Goal: Task Accomplishment & Management: Manage account settings

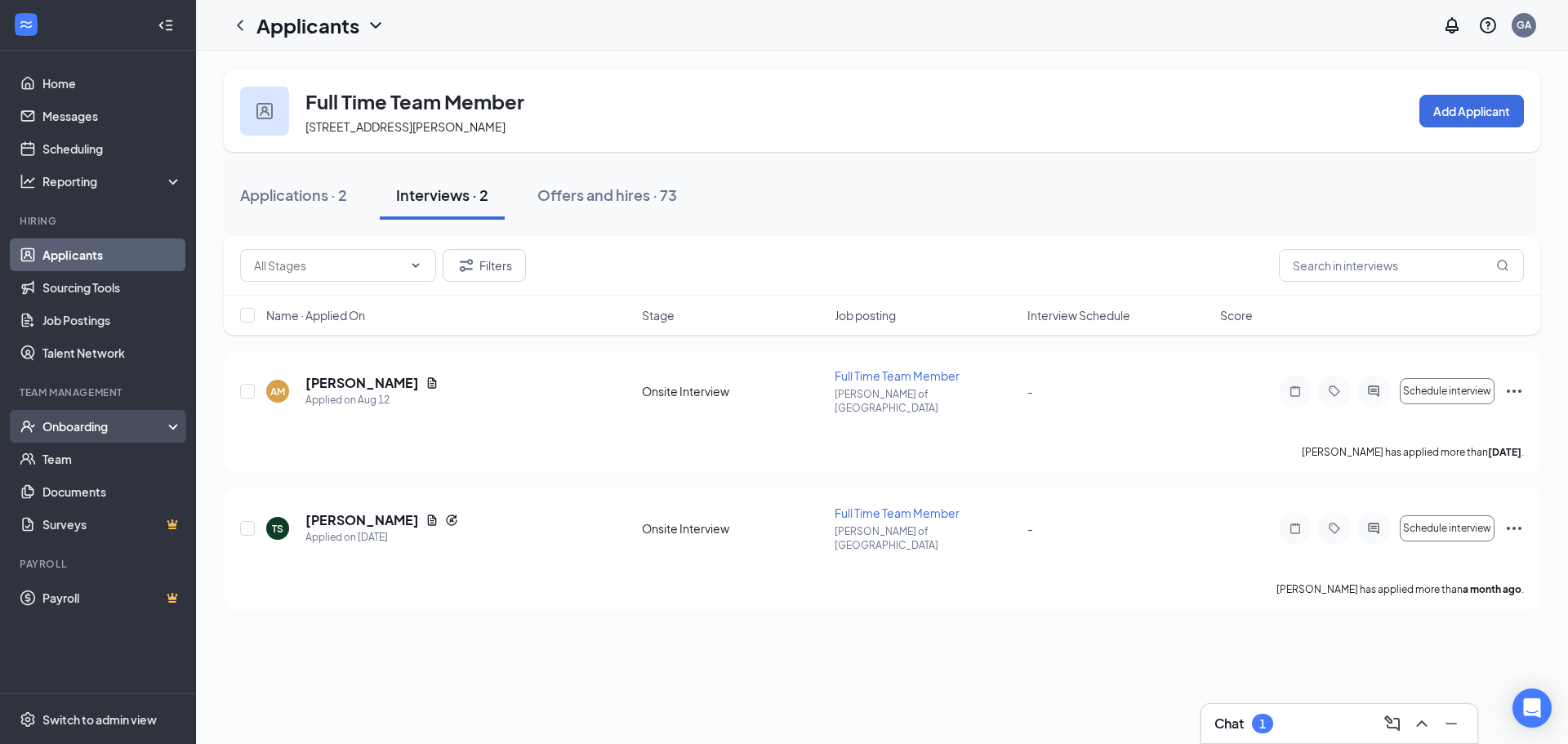
click at [72, 428] on div "Onboarding" at bounding box center [105, 426] width 126 height 17
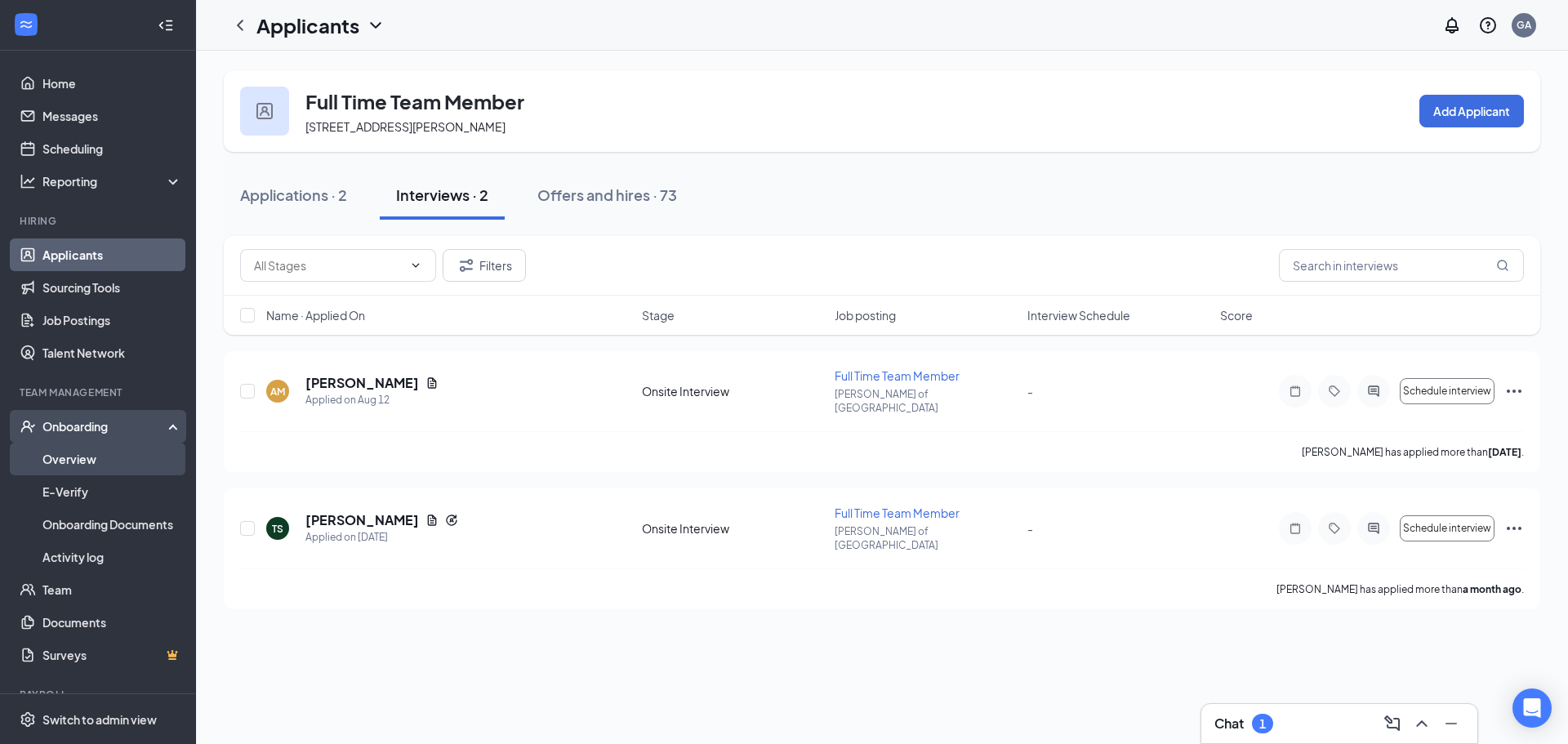
click at [65, 465] on link "Overview" at bounding box center [112, 458] width 140 height 32
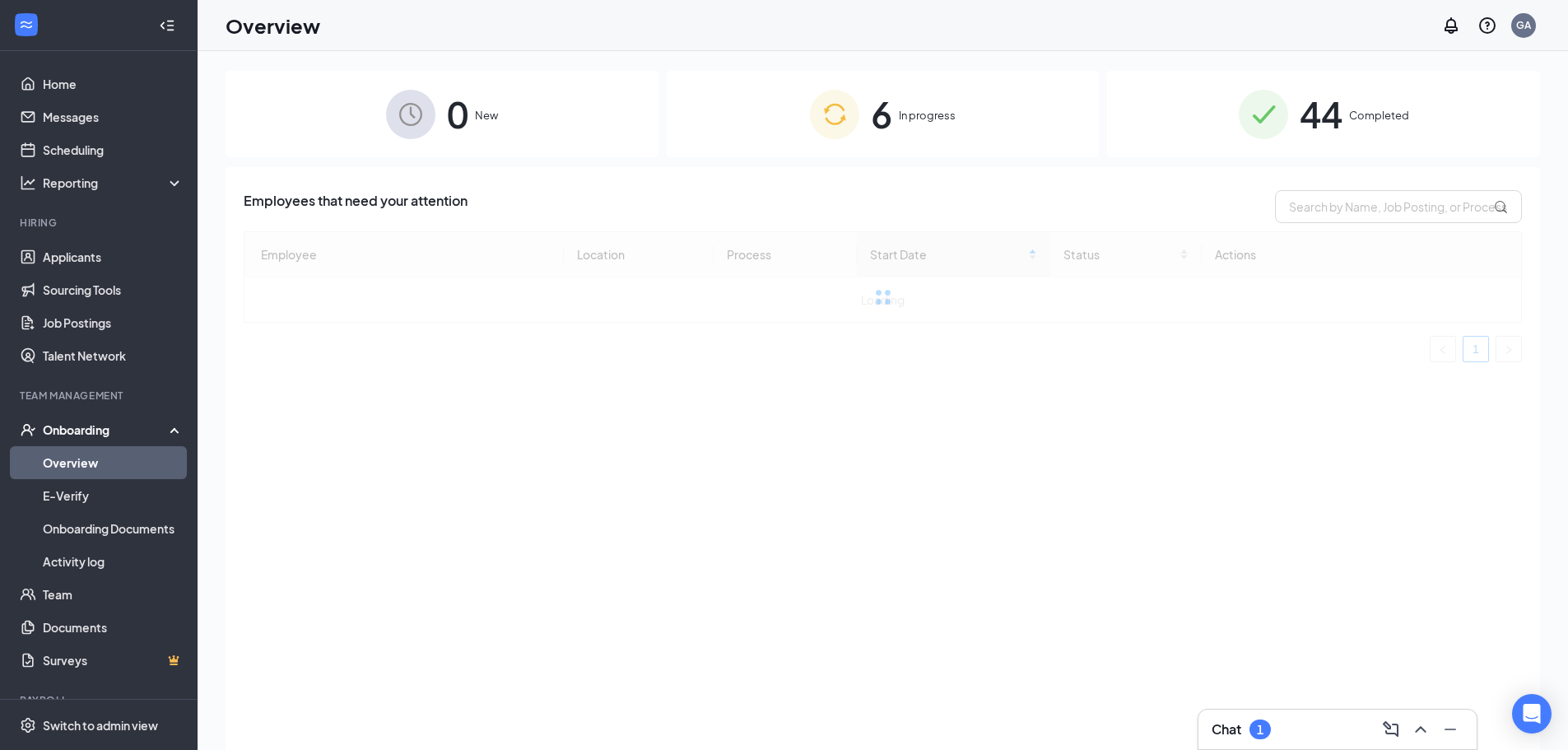
click at [822, 86] on div "6 In progress" at bounding box center [882, 114] width 433 height 87
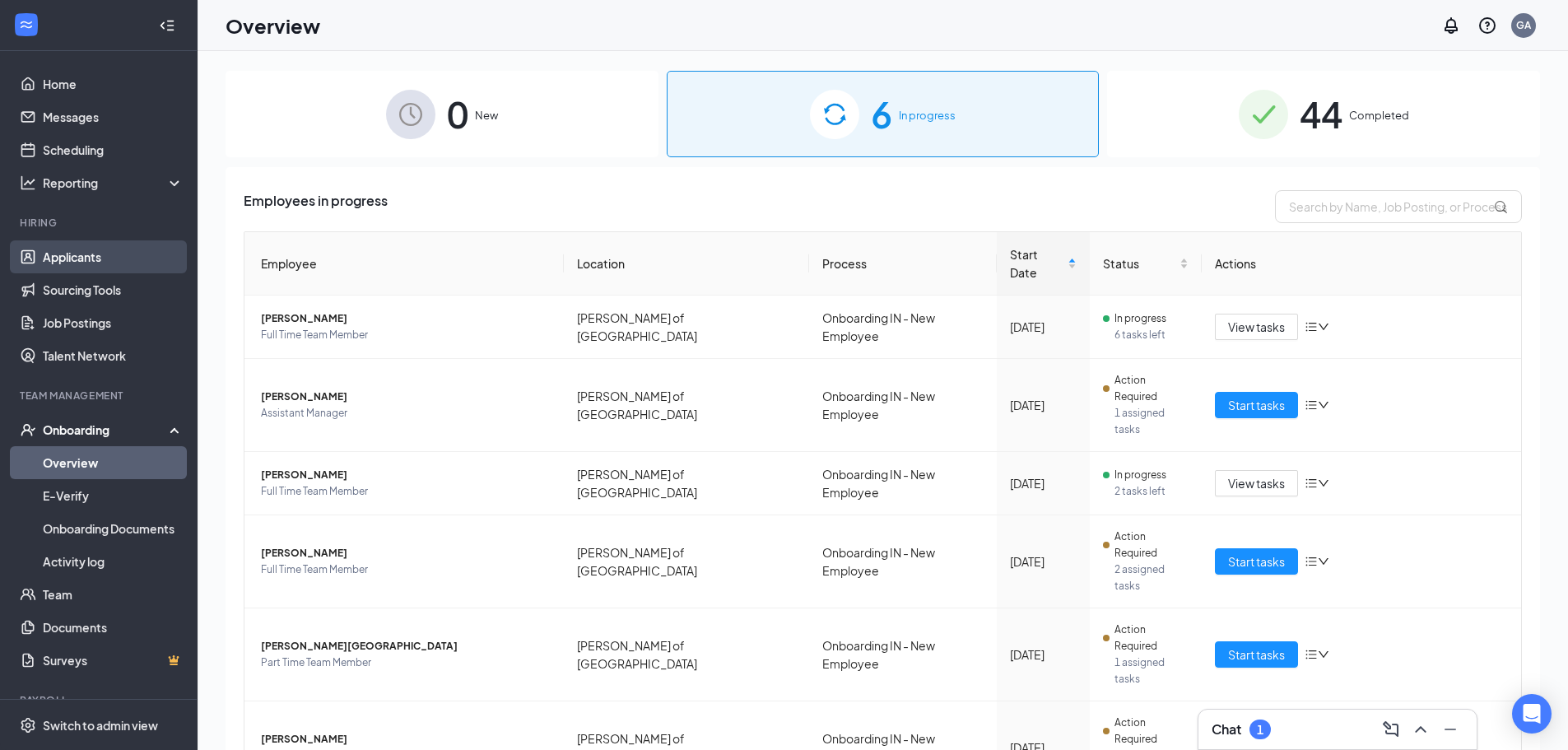
click at [75, 241] on link "Applicants" at bounding box center [113, 256] width 141 height 33
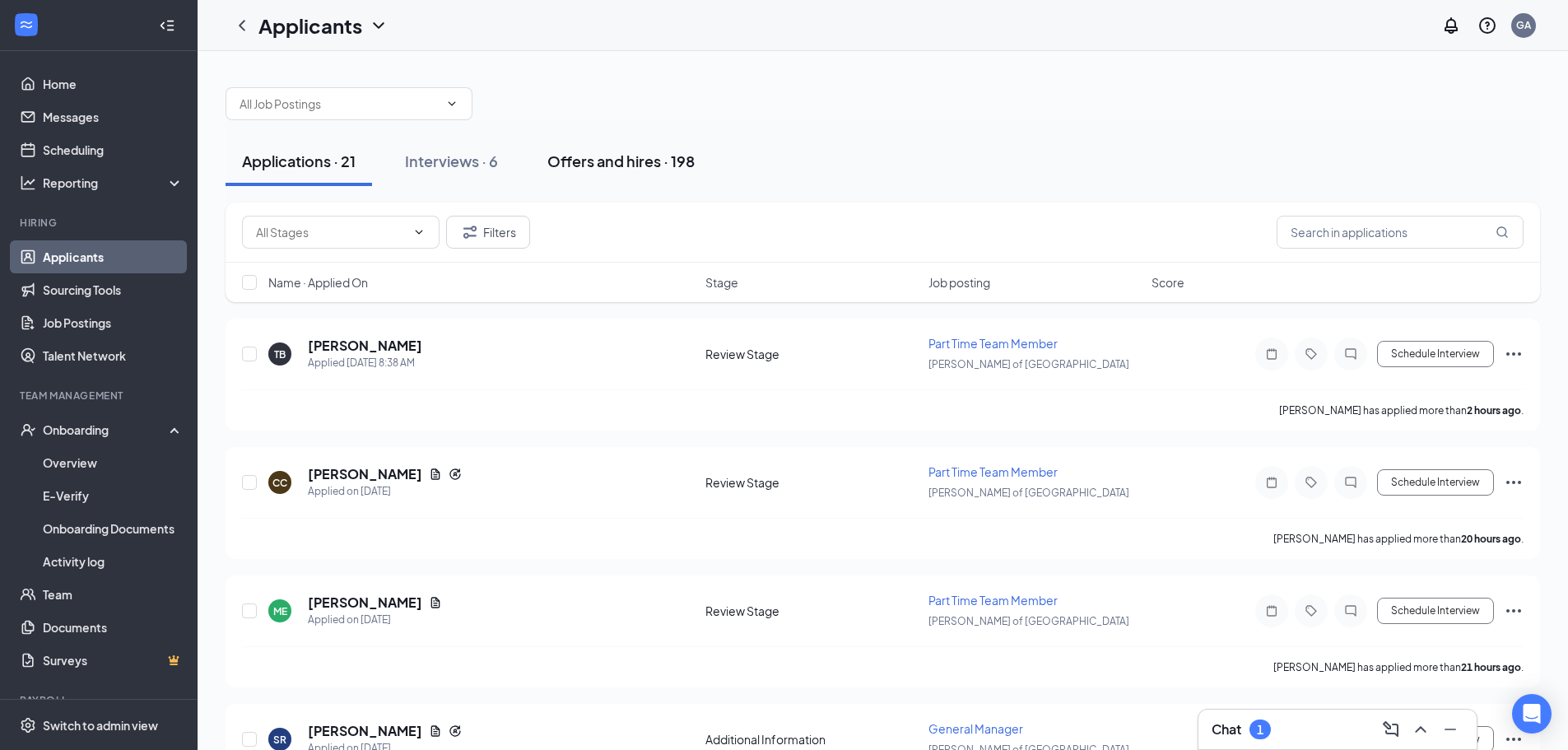
click at [583, 148] on button "Offers and hires · 198" at bounding box center [621, 161] width 180 height 49
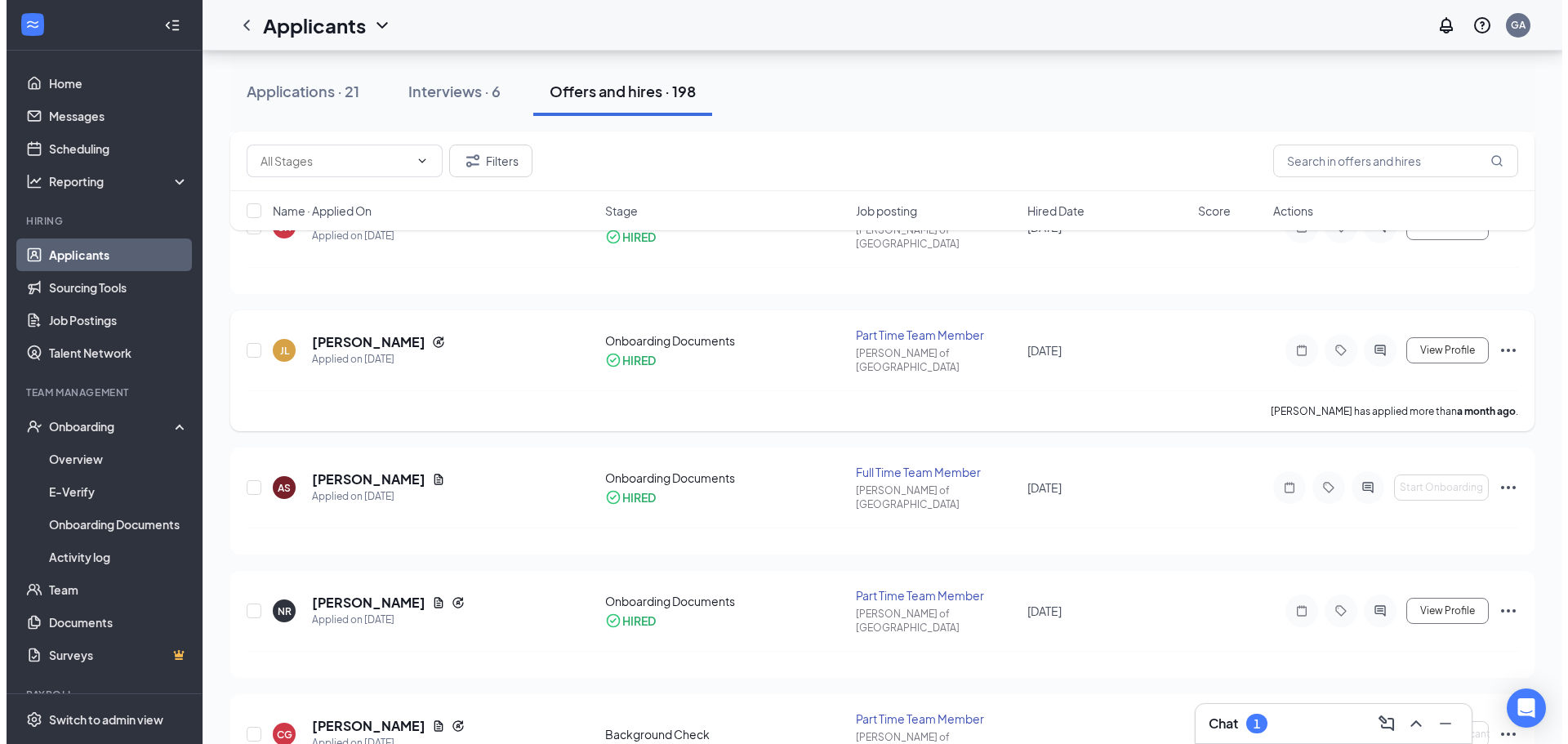
scroll to position [408, 0]
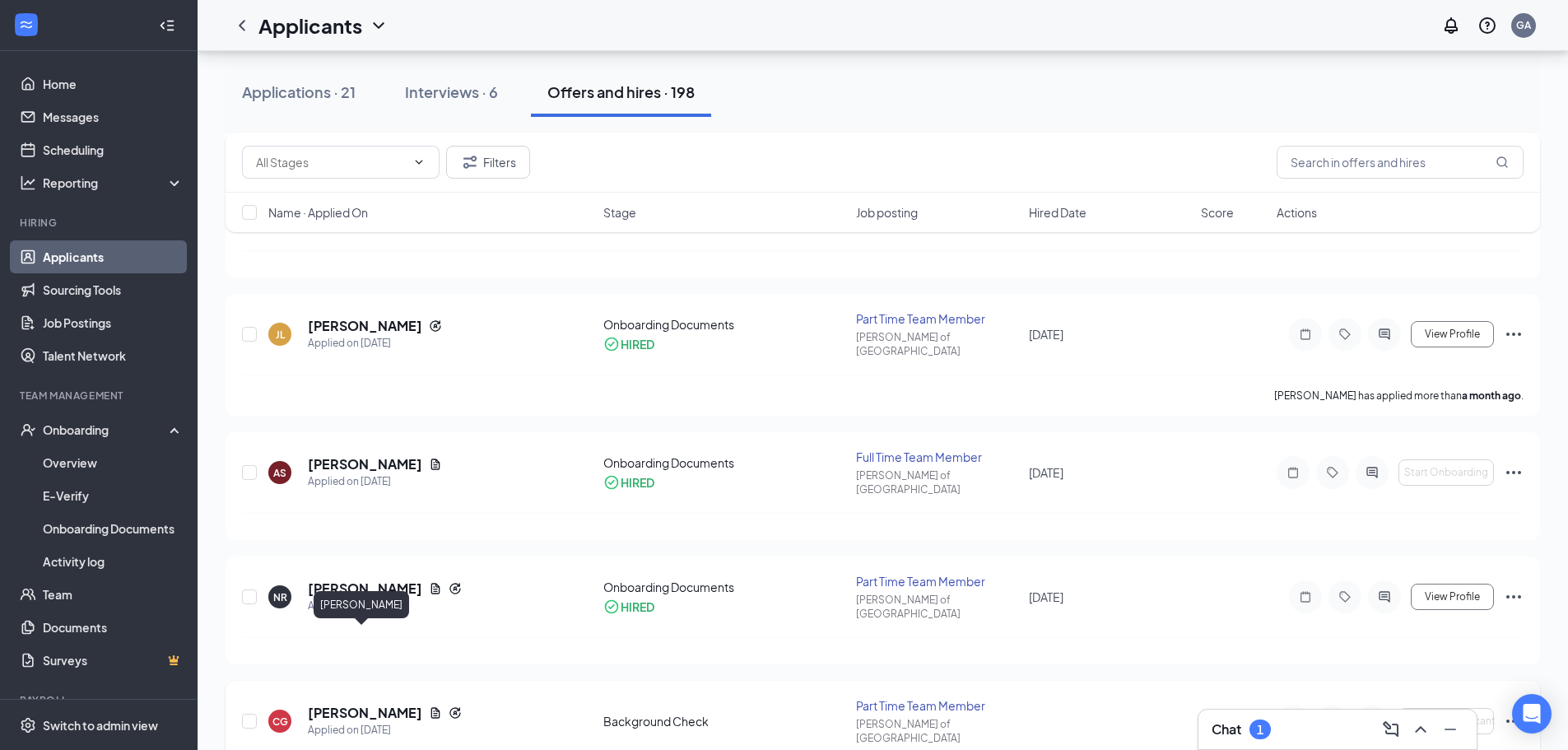
click at [338, 704] on h5 "[PERSON_NAME]" at bounding box center [364, 713] width 114 height 18
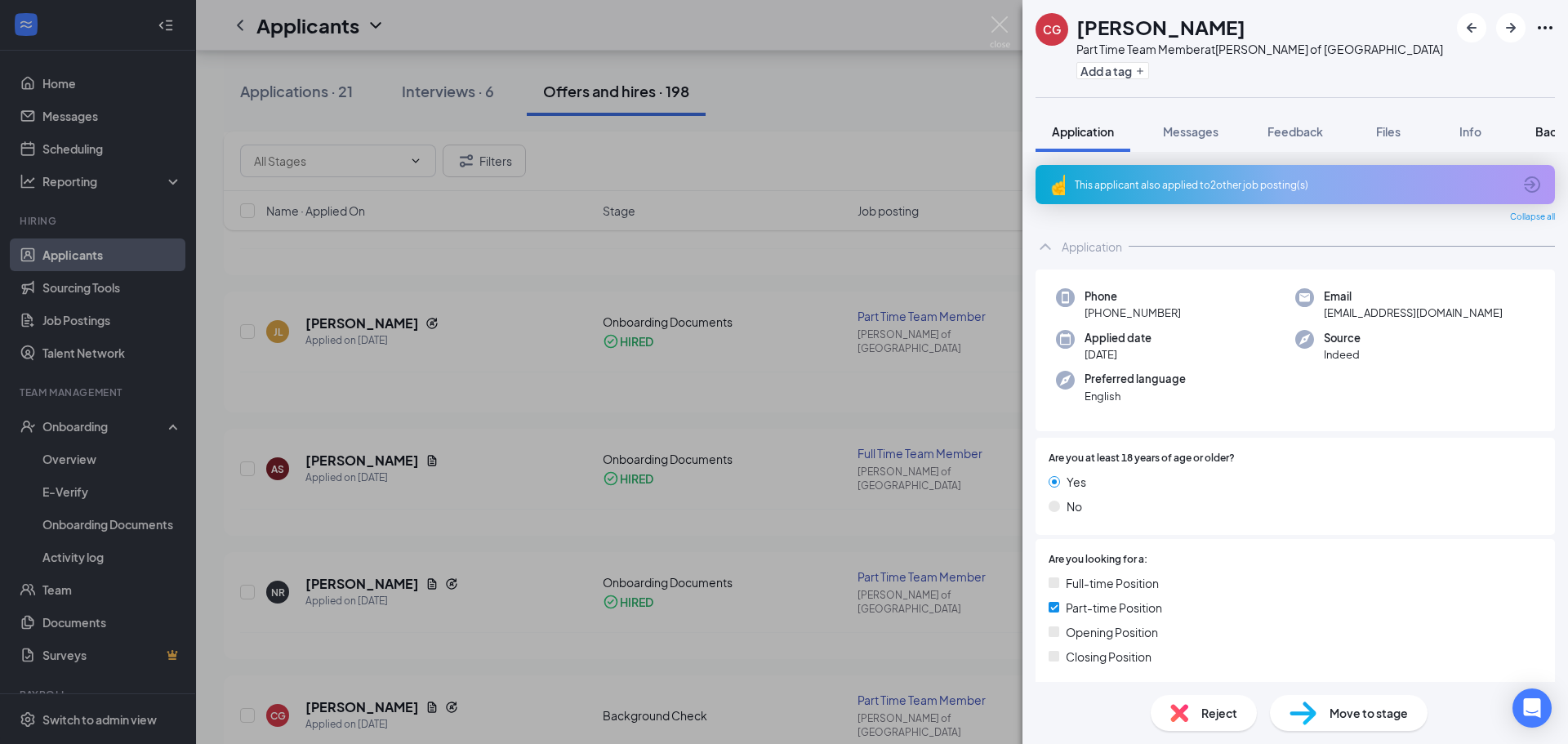
click at [1543, 139] on div "Background" at bounding box center [1568, 132] width 67 height 17
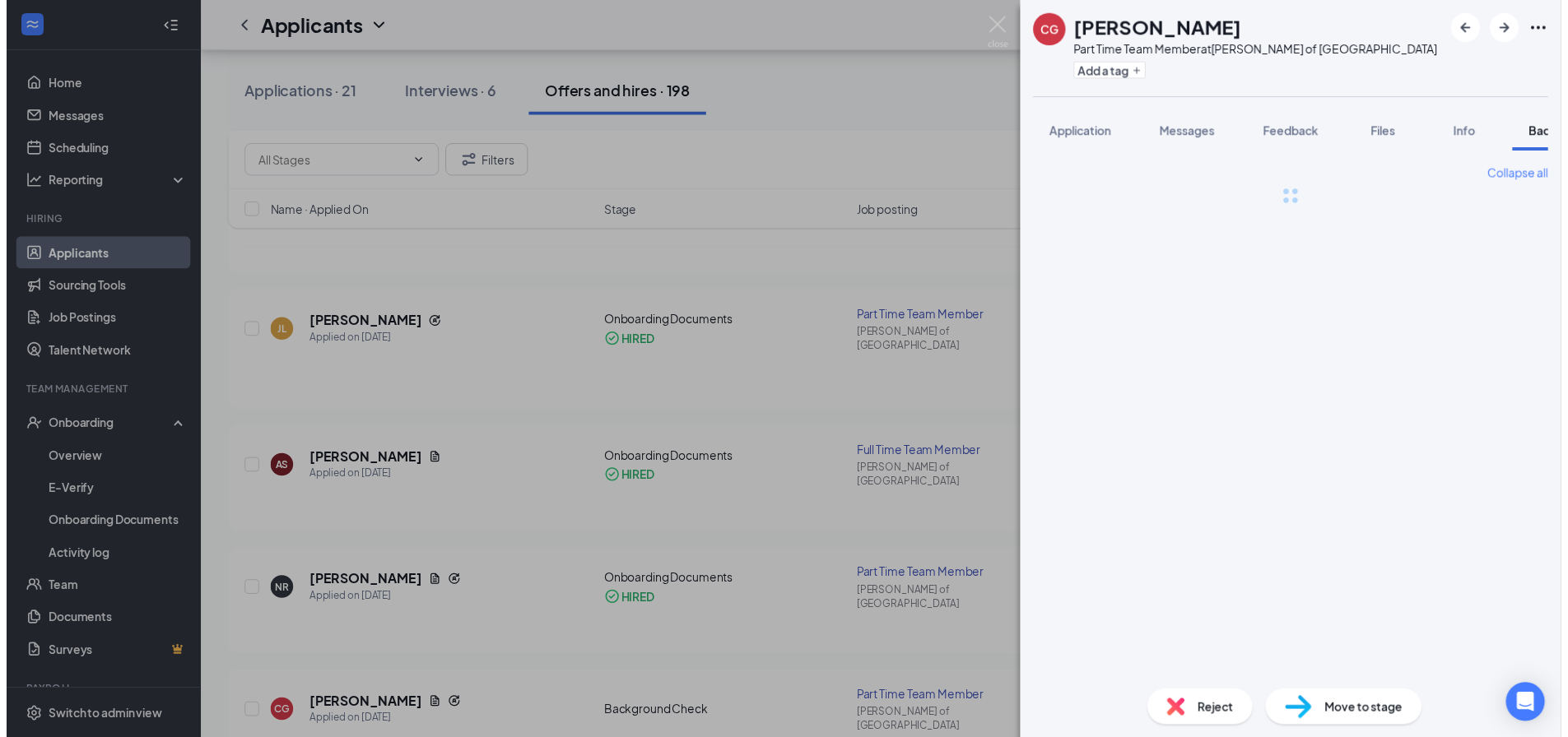
scroll to position [0, 68]
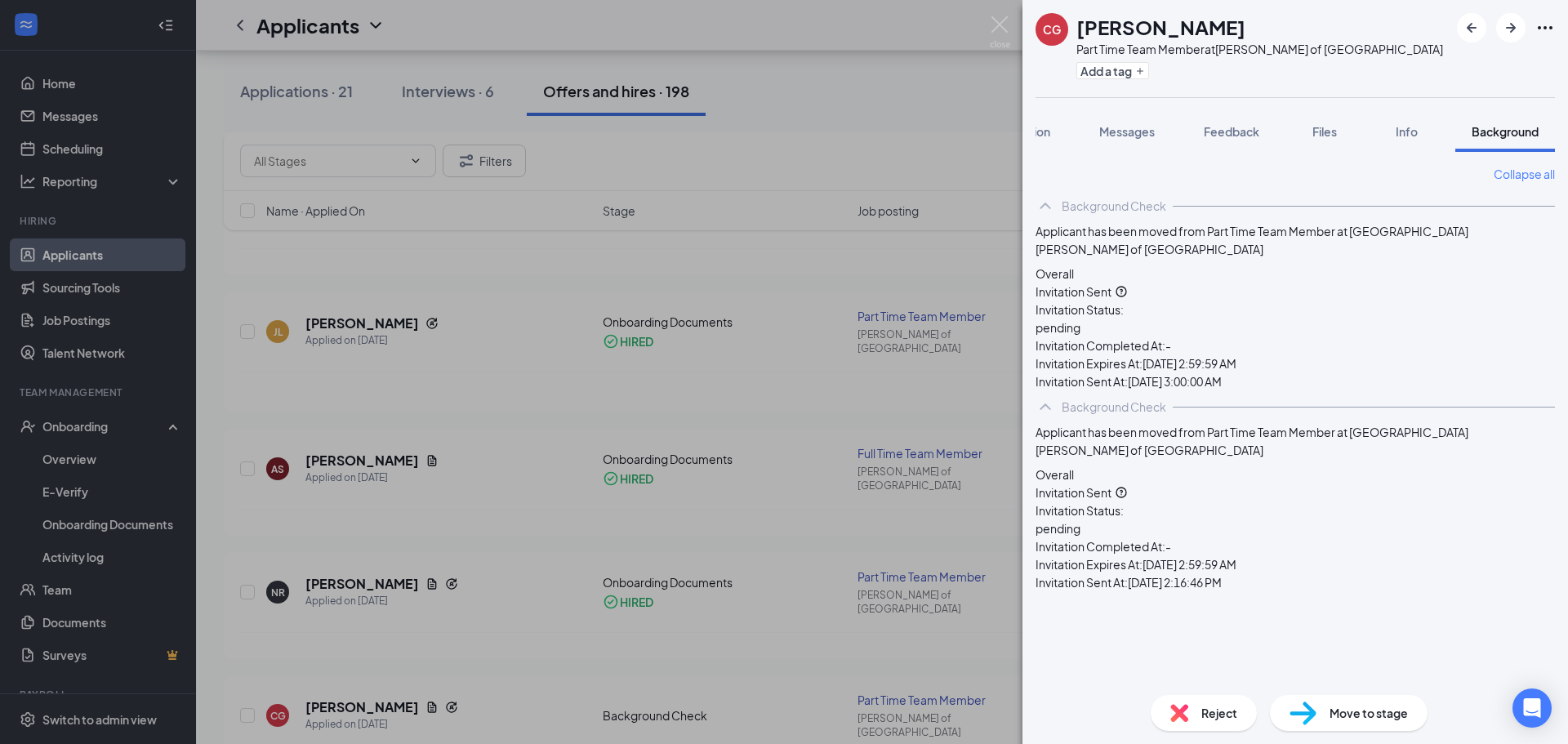
click at [990, 23] on div "CG [PERSON_NAME] Part Time Team Member at [PERSON_NAME] of [GEOGRAPHIC_DATA] Ad…" at bounding box center [784, 372] width 1568 height 744
click at [1005, 41] on img at bounding box center [1000, 32] width 21 height 31
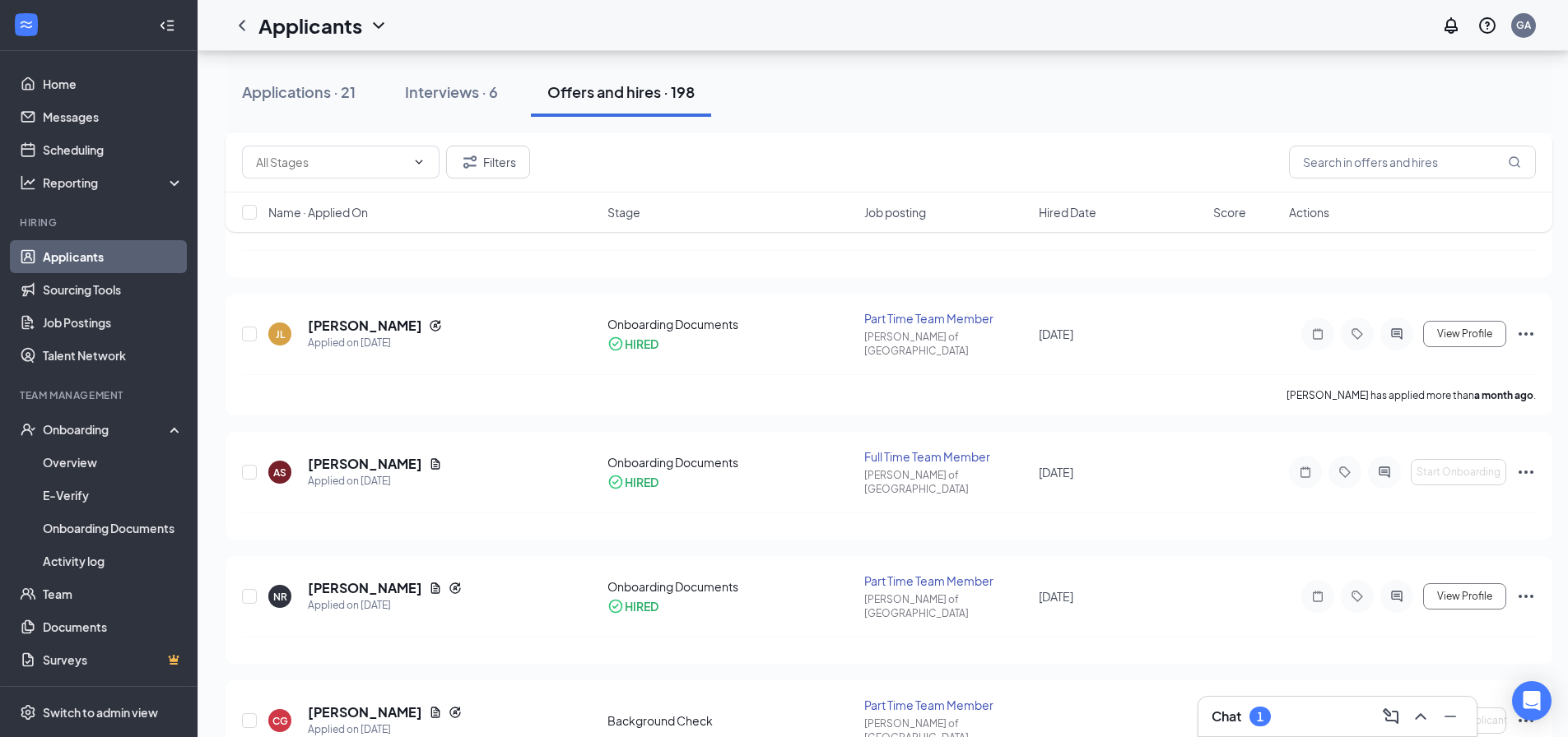
click at [1256, 714] on div "1" at bounding box center [1260, 717] width 22 height 20
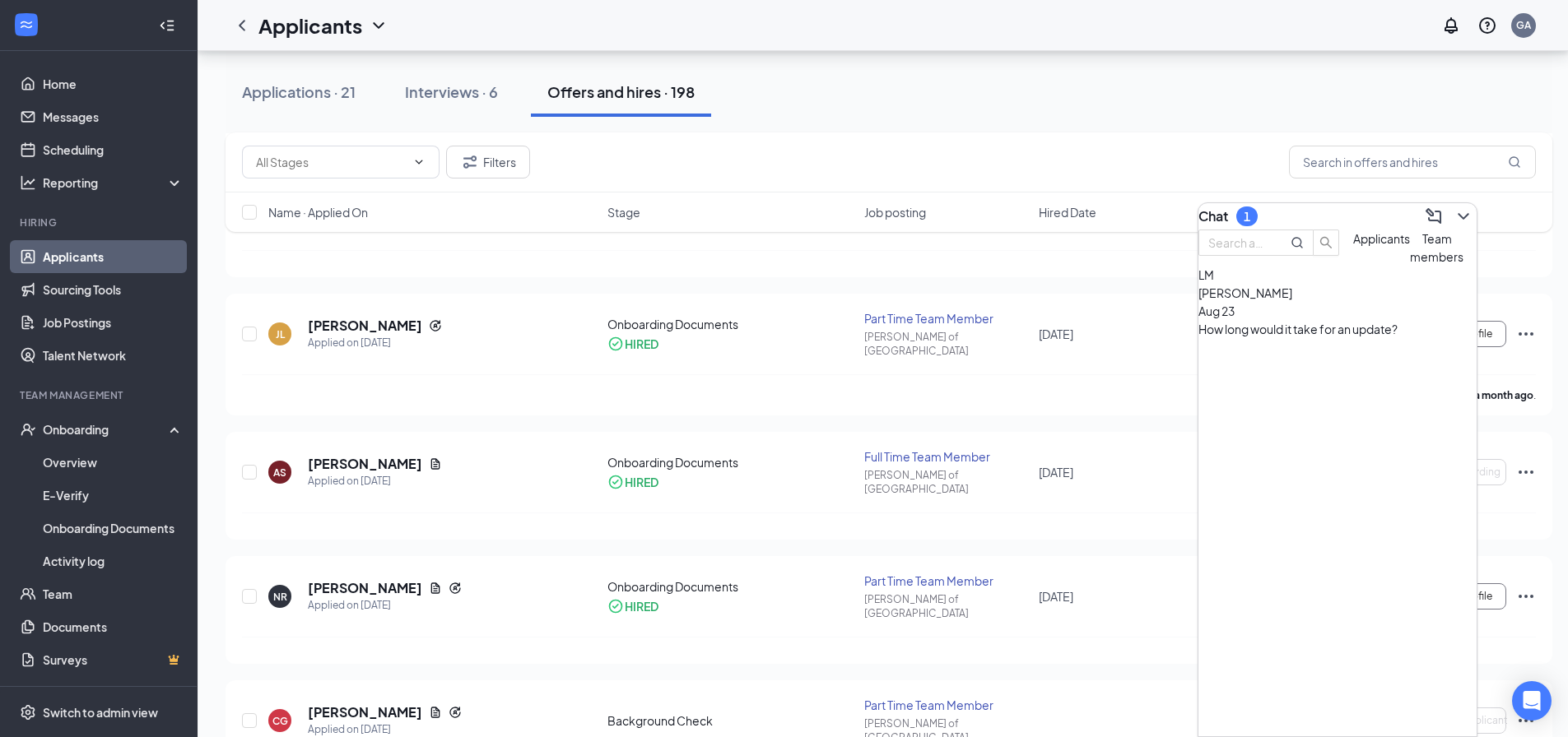
click at [1410, 264] on span "Team members" at bounding box center [1437, 247] width 53 height 33
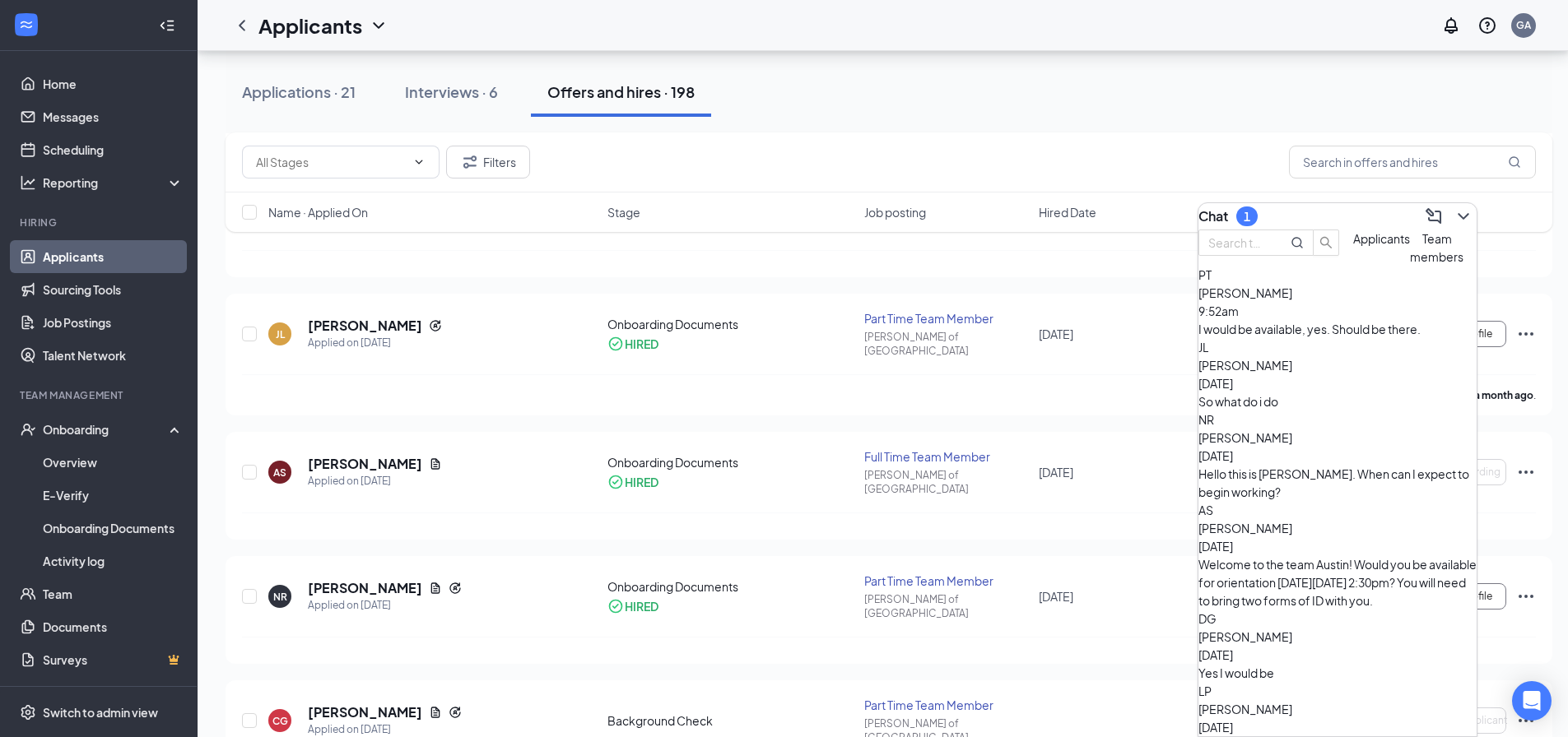
drag, startPoint x: 1312, startPoint y: 354, endPoint x: 1329, endPoint y: 481, distance: 128.1
click at [1314, 338] on div "I would be available, yes. Should be there." at bounding box center [1338, 329] width 279 height 18
